Goal: Task Accomplishment & Management: Use online tool/utility

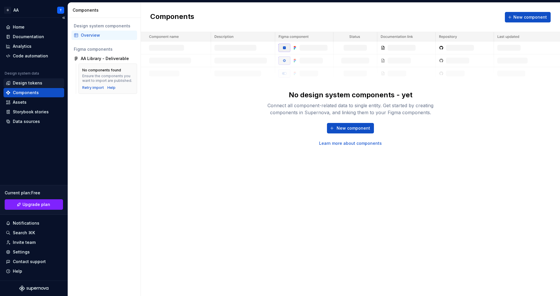
click at [34, 83] on div "Design tokens" at bounding box center [27, 83] width 29 height 6
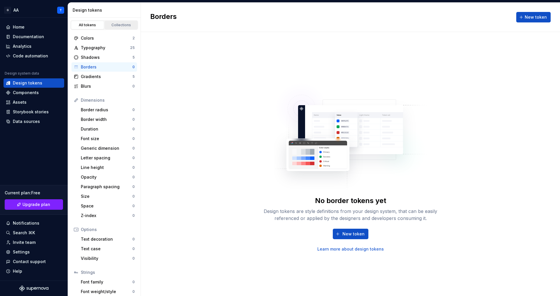
click at [126, 25] on div "Collections" at bounding box center [121, 25] width 29 height 5
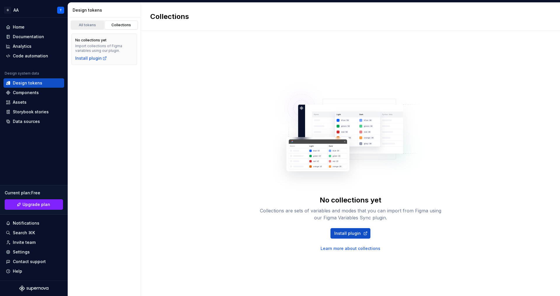
click at [101, 23] on div "All tokens" at bounding box center [87, 25] width 29 height 5
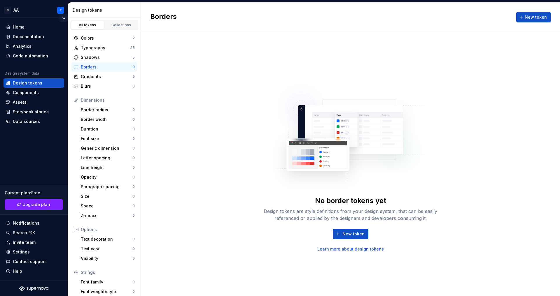
click at [63, 17] on button "Collapse sidebar" at bounding box center [64, 18] width 8 height 8
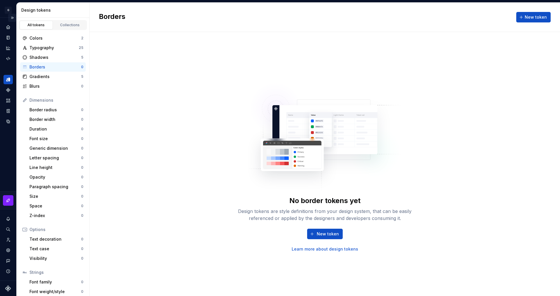
click at [14, 18] on button "Expand sidebar" at bounding box center [12, 18] width 8 height 8
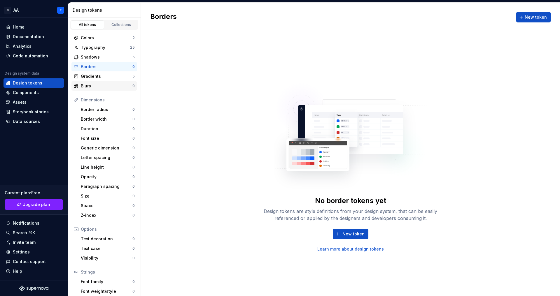
scroll to position [23, 0]
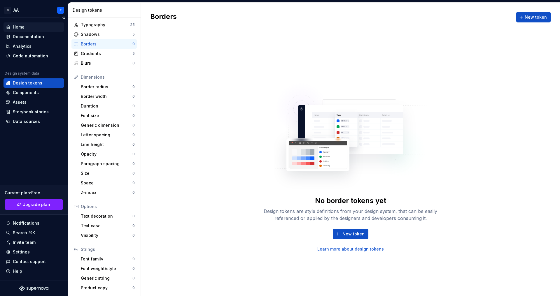
click at [28, 29] on div "Home" at bounding box center [34, 27] width 56 height 6
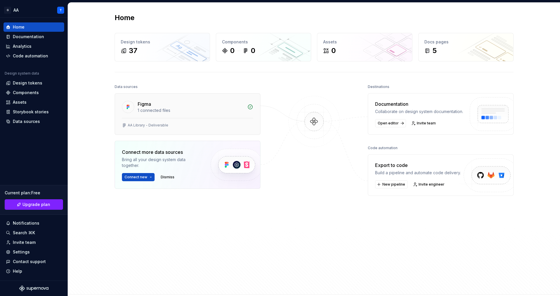
click at [155, 126] on div "AA Library - Deliverable" at bounding box center [148, 125] width 41 height 5
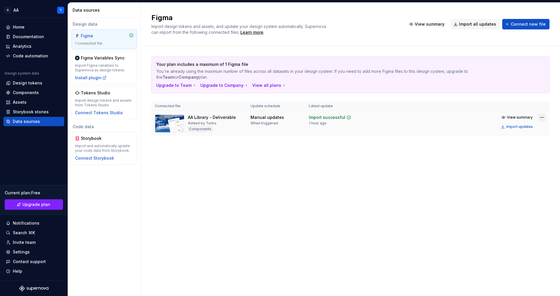
click at [542, 119] on html "G AA T Home Documentation Analytics Code automation Design system data Design t…" at bounding box center [280, 148] width 560 height 296
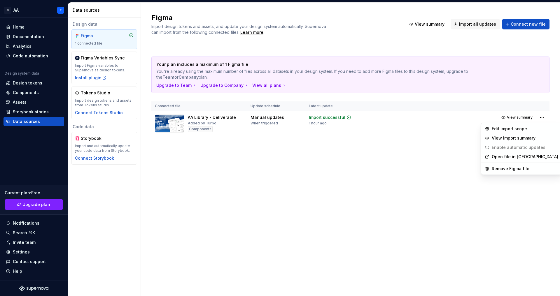
click at [452, 160] on html "G AA T Home Documentation Analytics Code automation Design system data Design t…" at bounding box center [280, 148] width 560 height 296
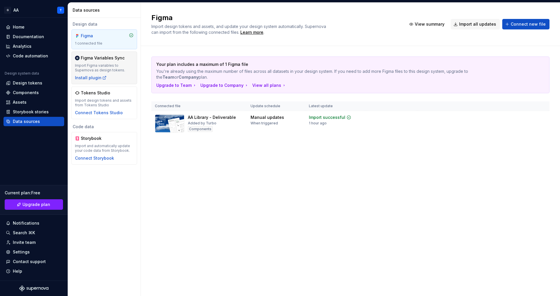
click at [125, 72] on div "Import Figma variables to Supernova as design tokens." at bounding box center [104, 67] width 59 height 9
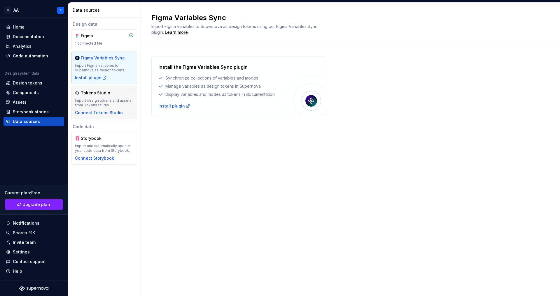
click at [125, 105] on div "Import design tokens and assets from Tokens Studio" at bounding box center [104, 102] width 59 height 9
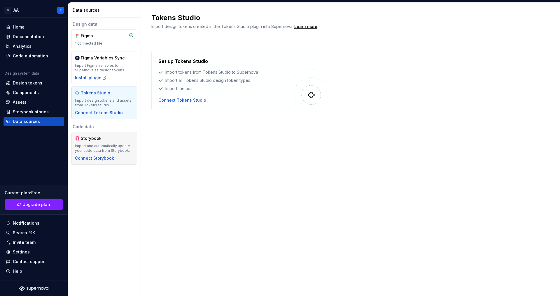
click at [129, 148] on div "Import and automatically update your code data from Storybook." at bounding box center [104, 148] width 59 height 9
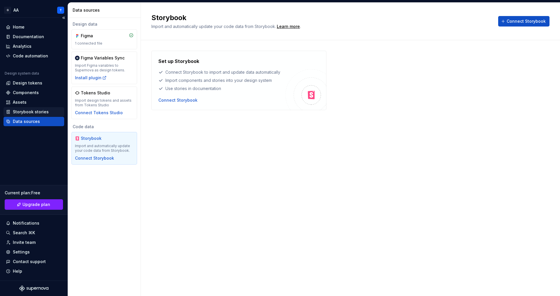
click at [47, 109] on div "Storybook stories" at bounding box center [31, 112] width 36 height 6
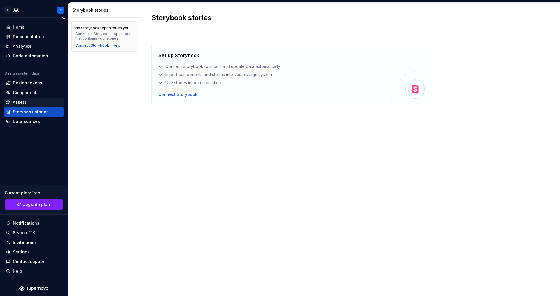
click at [38, 104] on div "Assets" at bounding box center [34, 102] width 56 height 6
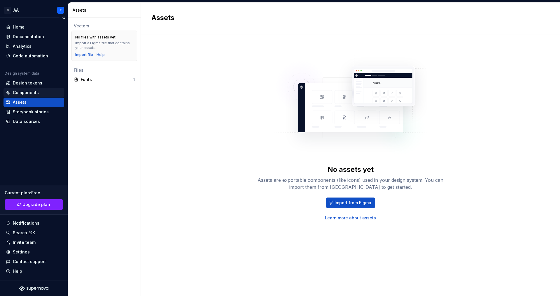
click at [33, 90] on div "Components" at bounding box center [26, 93] width 26 height 6
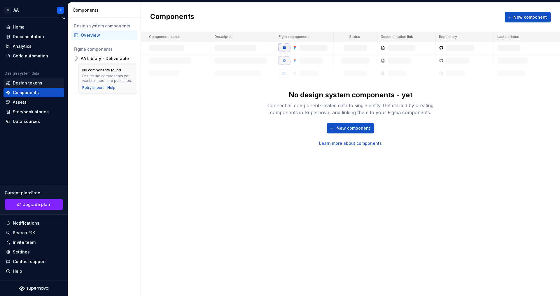
click at [39, 85] on div "Design tokens" at bounding box center [27, 83] width 29 height 6
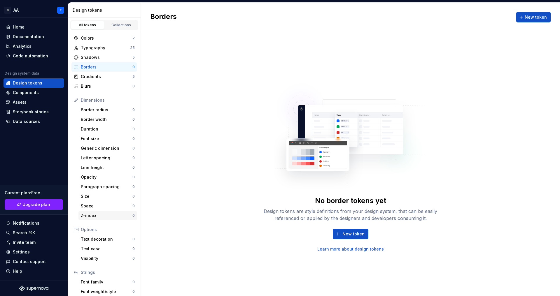
scroll to position [23, 0]
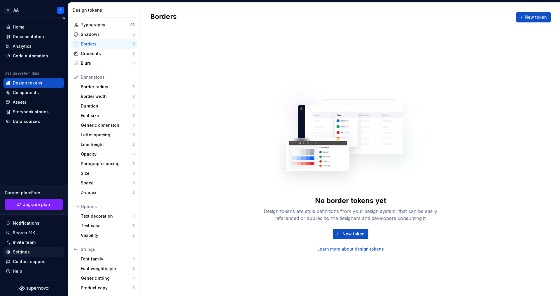
click at [29, 253] on div "Settings" at bounding box center [21, 252] width 17 height 6
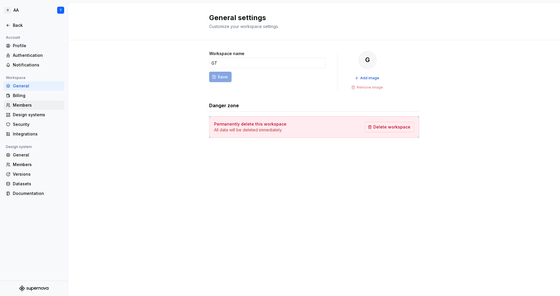
click at [28, 105] on div "Members" at bounding box center [37, 105] width 49 height 6
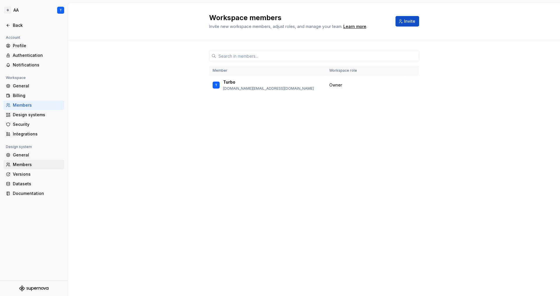
click at [31, 168] on div "Members" at bounding box center [34, 164] width 61 height 9
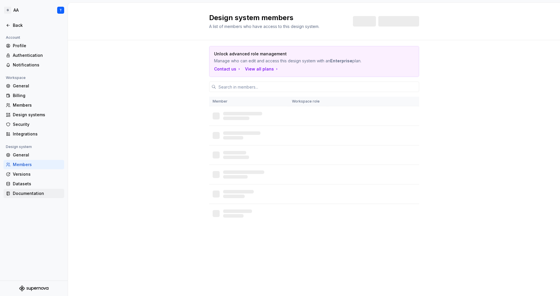
click at [31, 194] on div "Documentation" at bounding box center [37, 194] width 49 height 6
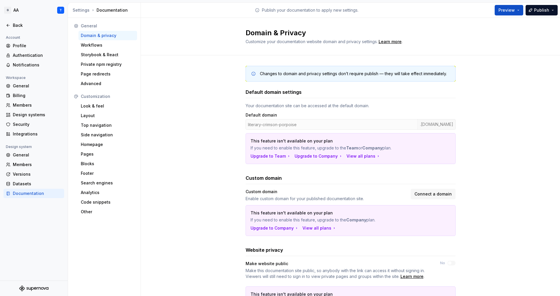
click at [304, 12] on p "Publish your documentation to apply new settings." at bounding box center [310, 10] width 97 height 6
click at [24, 23] on div "Back" at bounding box center [37, 25] width 49 height 6
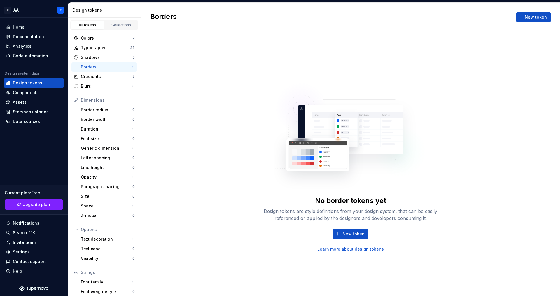
click at [113, 11] on div "Design tokens" at bounding box center [106, 10] width 66 height 6
click at [92, 10] on div "Design tokens" at bounding box center [106, 10] width 66 height 6
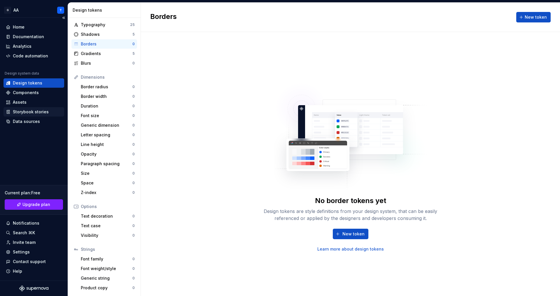
click at [35, 115] on div "Storybook stories" at bounding box center [31, 112] width 36 height 6
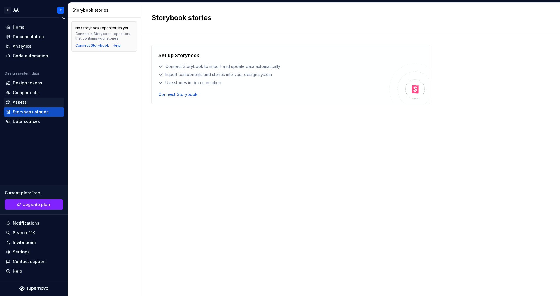
click at [23, 102] on div "Assets" at bounding box center [20, 102] width 14 height 6
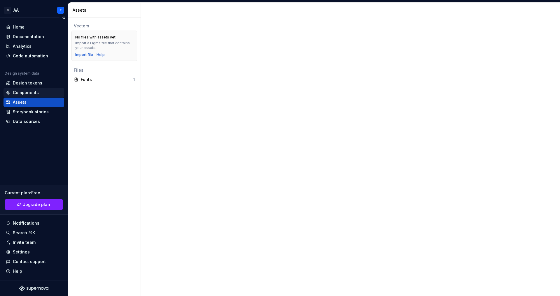
click at [21, 93] on div "Components" at bounding box center [26, 93] width 26 height 6
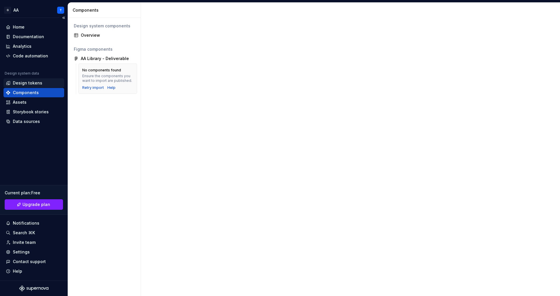
click at [26, 85] on div "Design tokens" at bounding box center [27, 83] width 29 height 6
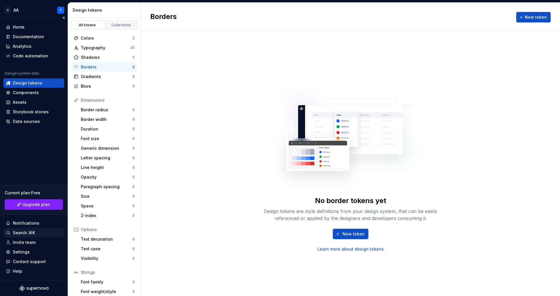
click at [36, 234] on div "Search ⌘K" at bounding box center [34, 233] width 56 height 6
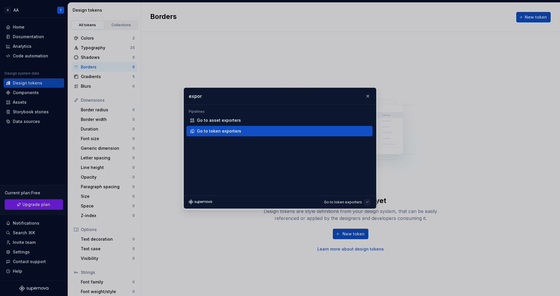
type input "expor"
click at [245, 131] on div "Go to token exporters" at bounding box center [282, 131] width 170 height 6
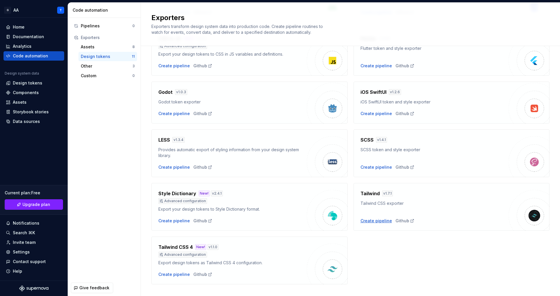
scroll to position [107, 0]
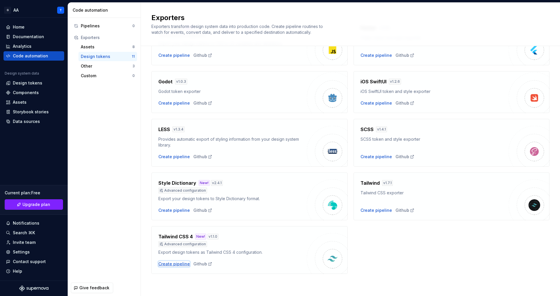
click at [165, 263] on div "Create pipeline" at bounding box center [174, 264] width 32 height 6
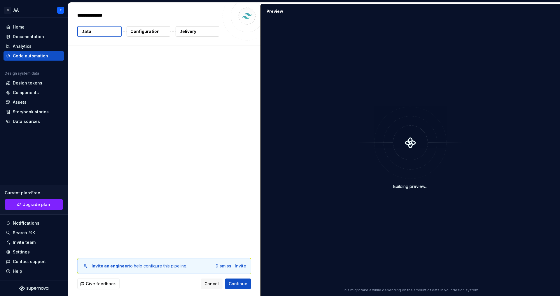
type textarea "*"
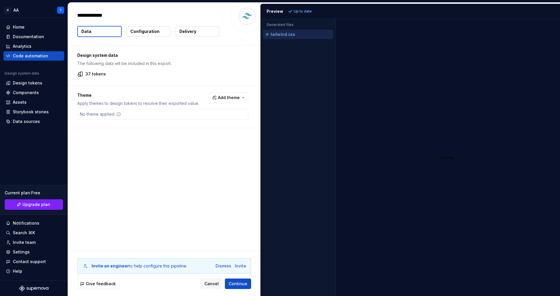
click at [181, 116] on div "No theme applied." at bounding box center [162, 114] width 171 height 11
click at [175, 116] on div "No theme applied." at bounding box center [162, 114] width 171 height 11
click at [162, 36] on button "Configuration" at bounding box center [149, 31] width 44 height 11
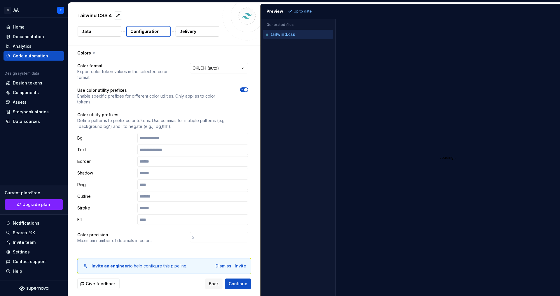
click at [206, 66] on html "**********" at bounding box center [280, 148] width 560 height 296
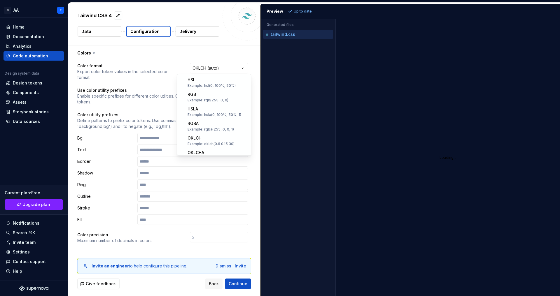
scroll to position [94, 0]
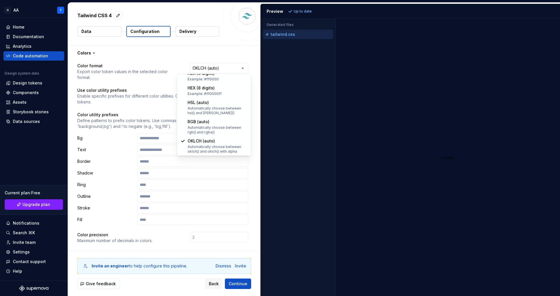
click at [192, 55] on html "**********" at bounding box center [280, 148] width 560 height 296
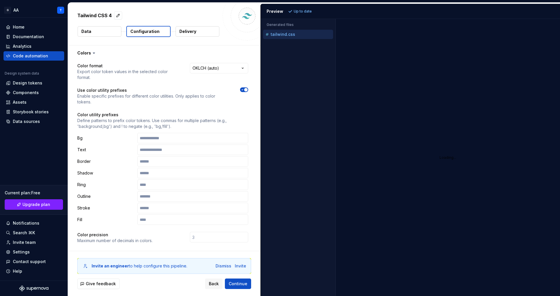
click at [198, 25] on div "Tailwind CSS 4 Data Configuration Delivery" at bounding box center [164, 24] width 193 height 43
click at [199, 31] on button "Delivery" at bounding box center [198, 31] width 44 height 11
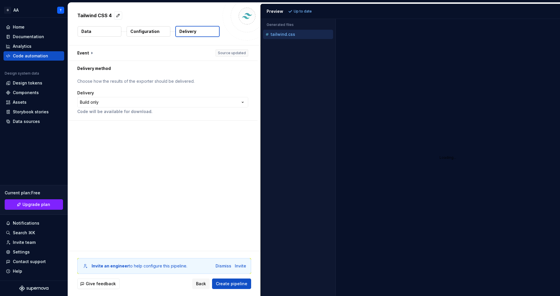
click at [104, 33] on button "Data" at bounding box center [100, 31] width 44 height 11
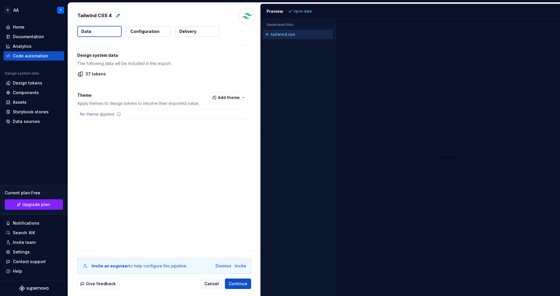
click at [217, 207] on div "Design system data The following data will be included in this export. 37 token…" at bounding box center [164, 149] width 193 height 206
click at [239, 285] on span "Continue" at bounding box center [238, 284] width 19 height 6
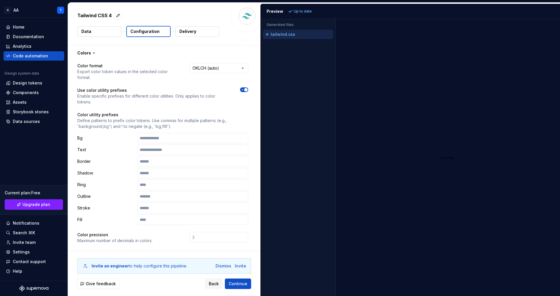
click at [302, 36] on div "tailwind.css" at bounding box center [298, 35] width 69 height 6
click at [302, 34] on div "tailwind.css" at bounding box center [298, 35] width 69 height 6
click at [242, 282] on span "Continue" at bounding box center [238, 284] width 19 height 6
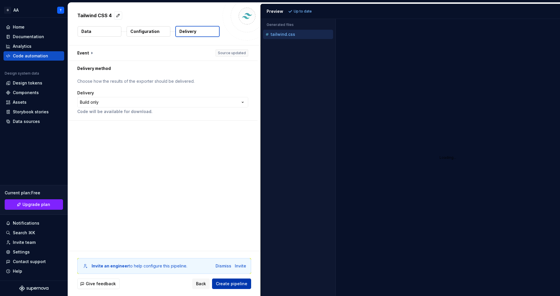
click at [239, 285] on span "Create pipeline" at bounding box center [232, 284] width 32 height 6
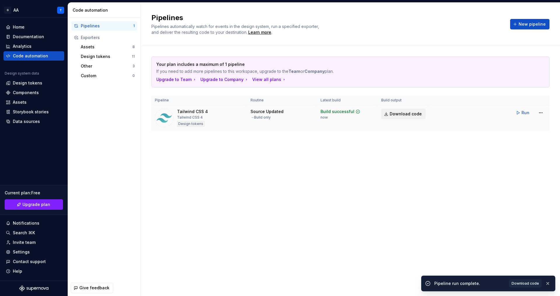
click at [408, 114] on span "Download code" at bounding box center [406, 114] width 32 height 6
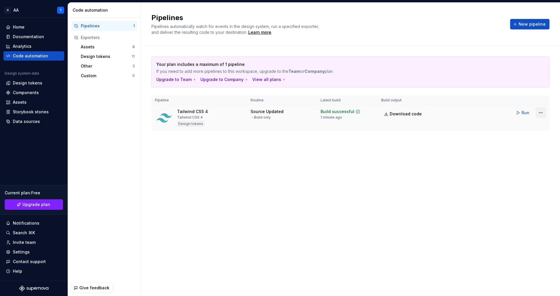
click at [544, 111] on html "G AA T Home Documentation Analytics Code automation Design system data Design t…" at bounding box center [280, 148] width 560 height 296
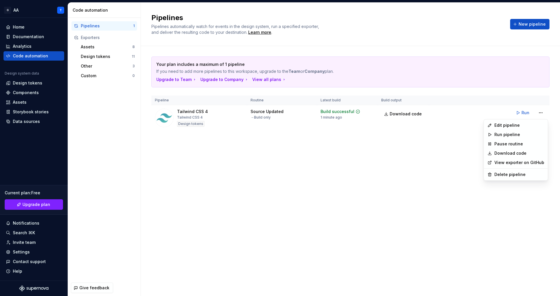
click at [377, 167] on html "G AA T Home Documentation Analytics Code automation Design system data Design t…" at bounding box center [280, 148] width 560 height 296
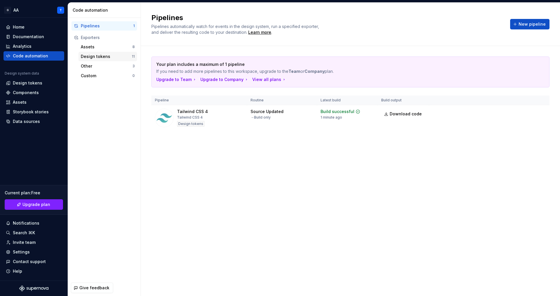
click at [104, 60] on div "Design tokens 11" at bounding box center [107, 56] width 59 height 9
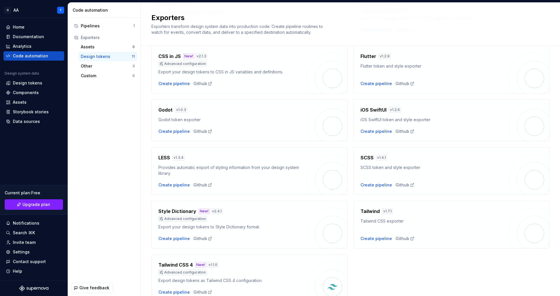
scroll to position [107, 0]
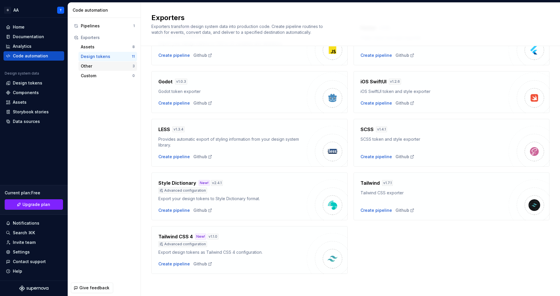
click at [126, 62] on div "Other 3" at bounding box center [107, 66] width 59 height 9
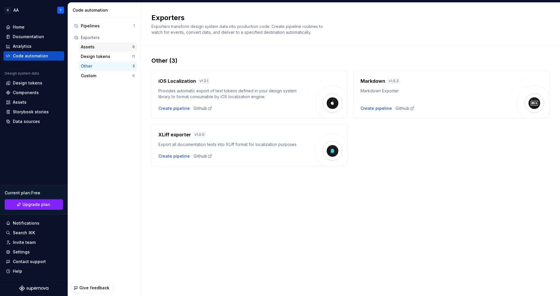
click at [112, 44] on div "Assets" at bounding box center [107, 47] width 52 height 6
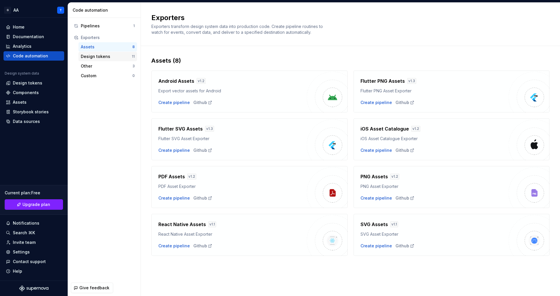
click at [124, 57] on div "Design tokens" at bounding box center [106, 57] width 51 height 6
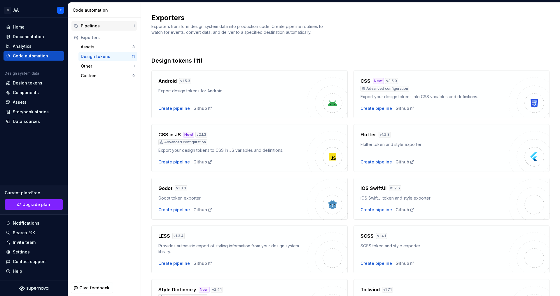
click at [120, 29] on div "Pipelines 1" at bounding box center [104, 25] width 66 height 9
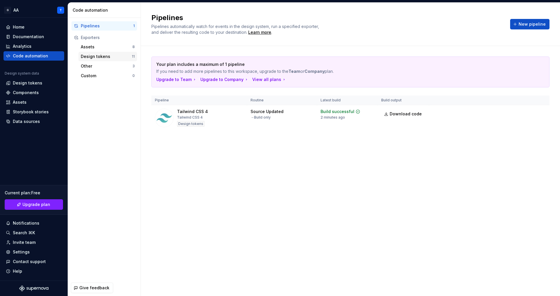
click at [118, 57] on div "Design tokens" at bounding box center [106, 57] width 51 height 6
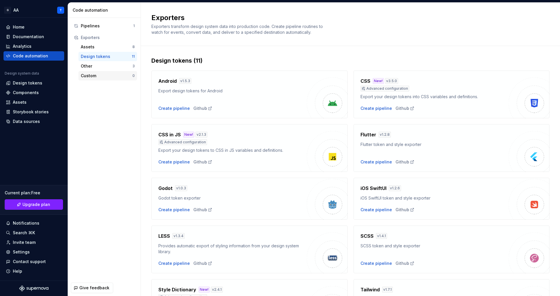
click at [118, 77] on div "Custom" at bounding box center [107, 76] width 52 height 6
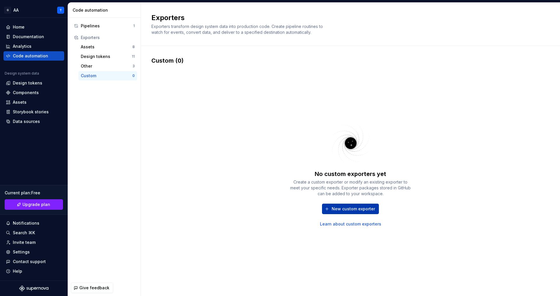
click at [361, 211] on span "New custom exporter" at bounding box center [353, 209] width 43 height 6
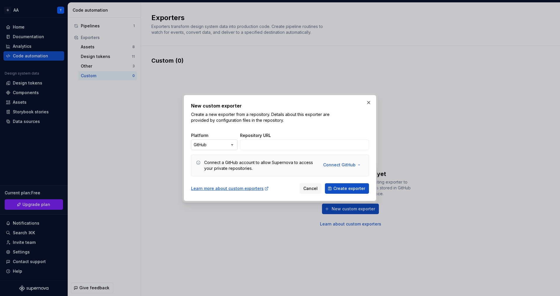
click at [233, 145] on div "New custom exporter Create a new exporter from a repository. Details about this…" at bounding box center [280, 148] width 560 height 296
click at [336, 188] on span "Create exporter" at bounding box center [349, 189] width 32 height 6
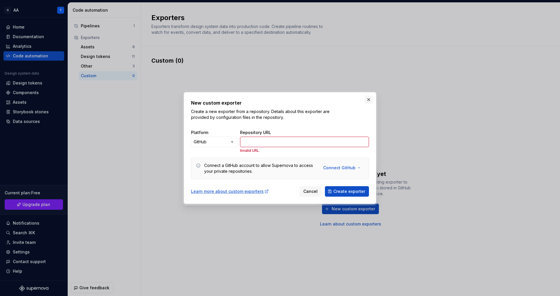
click at [369, 99] on button "button" at bounding box center [369, 100] width 8 height 8
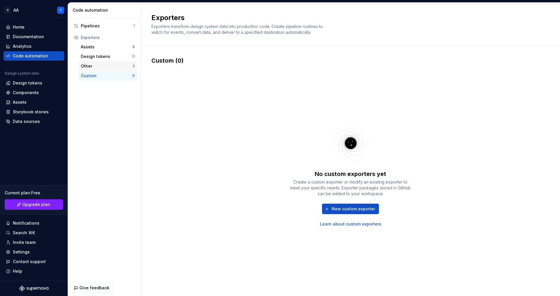
click at [106, 66] on div "Other" at bounding box center [107, 66] width 52 height 6
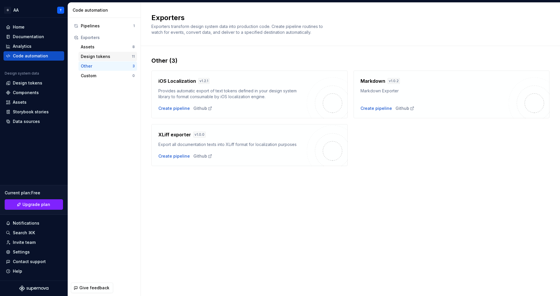
click at [113, 58] on div "Design tokens" at bounding box center [106, 57] width 51 height 6
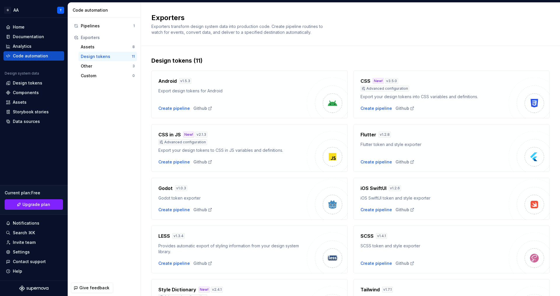
click at [113, 58] on div "Design tokens" at bounding box center [106, 57] width 51 height 6
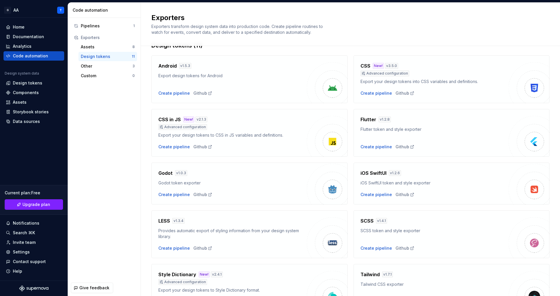
scroll to position [13, 0]
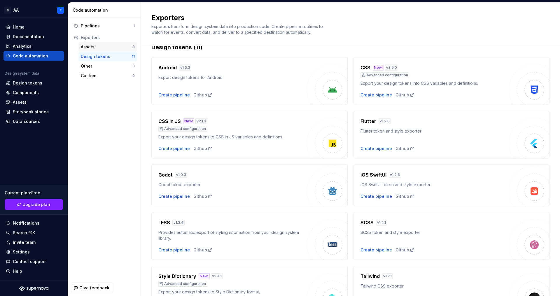
click at [108, 49] on div "Assets" at bounding box center [107, 47] width 52 height 6
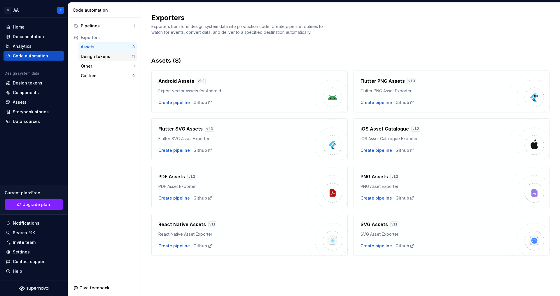
click at [106, 55] on div "Design tokens" at bounding box center [106, 57] width 51 height 6
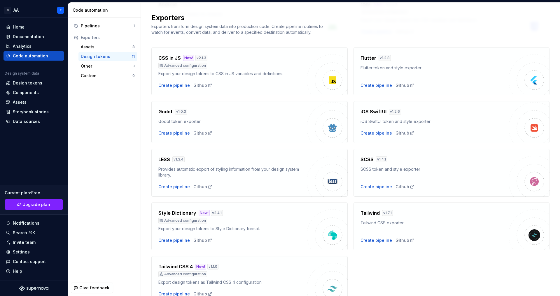
scroll to position [74, 0]
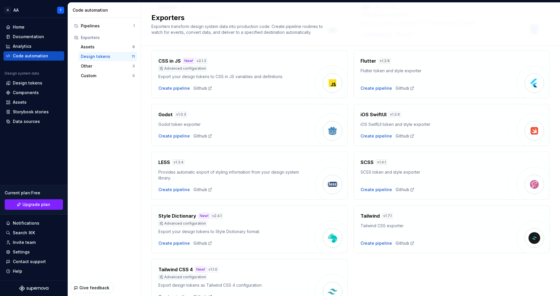
click at [294, 145] on div "Godot v 1.0.3 Godot token exporter Create pipeline Github" at bounding box center [249, 125] width 196 height 42
click at [294, 148] on div "Android v 1.5.3 Export design tokens for Android Create pipeline Github CSS New…" at bounding box center [350, 149] width 398 height 316
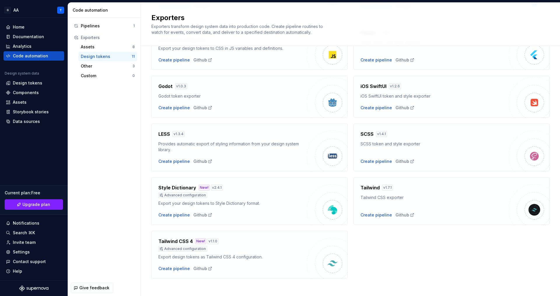
scroll to position [102, 0]
click at [479, 148] on div "SCSS v 1.4.1 SCSS token and style exporter Create pipeline Github" at bounding box center [435, 147] width 148 height 34
click at [383, 161] on div "Create pipeline" at bounding box center [377, 161] width 32 height 6
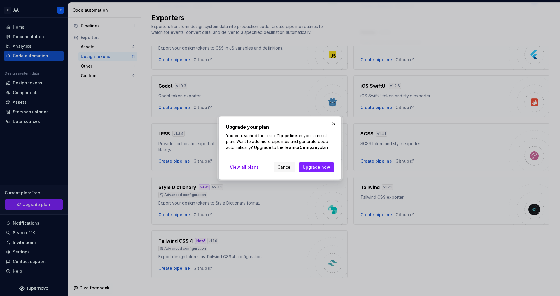
drag, startPoint x: 226, startPoint y: 136, endPoint x: 332, endPoint y: 147, distance: 106.4
click at [332, 147] on p "You've reached the limit of 1 pipeline on your current plan. Want to add more p…" at bounding box center [280, 142] width 108 height 18
copy p "You've reached the limit of 1 pipeline on your current plan. Want to add more p…"
click at [336, 121] on button "button" at bounding box center [334, 124] width 8 height 8
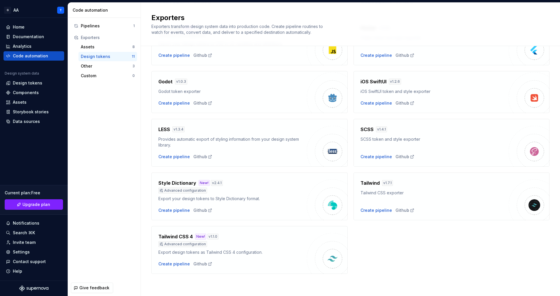
scroll to position [0, 0]
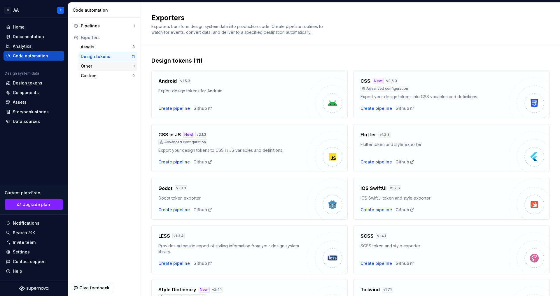
click at [106, 65] on div "Other" at bounding box center [107, 66] width 52 height 6
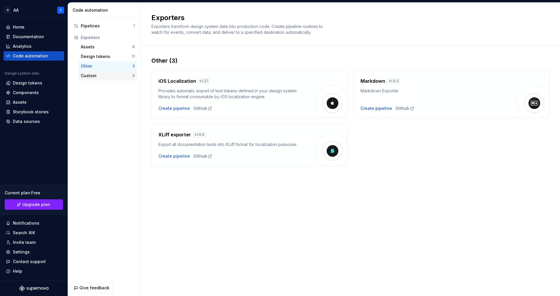
click at [110, 73] on div "Custom" at bounding box center [107, 76] width 52 height 6
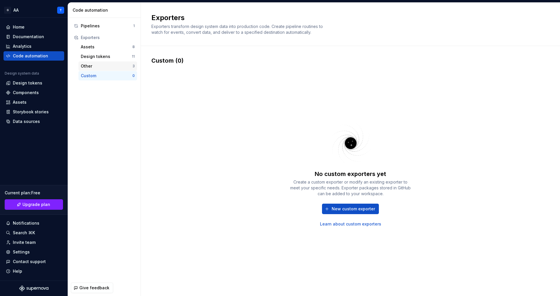
click at [111, 66] on div "Other" at bounding box center [107, 66] width 52 height 6
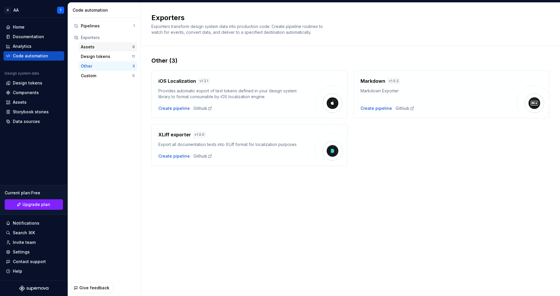
click at [105, 50] on div "Assets 8" at bounding box center [107, 46] width 59 height 9
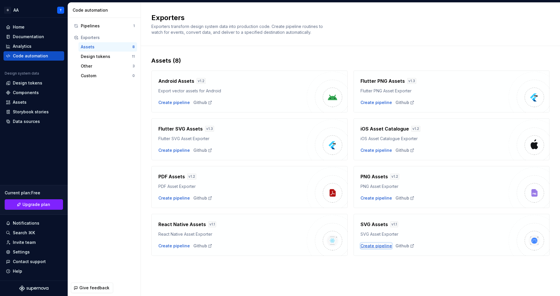
click at [387, 248] on div "Create pipeline" at bounding box center [377, 246] width 32 height 6
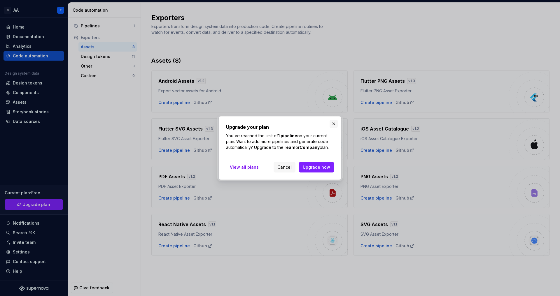
click at [332, 125] on button "button" at bounding box center [334, 124] width 8 height 8
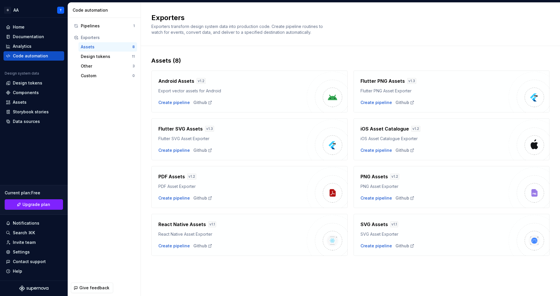
click at [287, 272] on div "Assets (8) Android Assets v 1.2 Export vector assets for Android Create pipelin…" at bounding box center [350, 162] width 398 height 232
